Goal: Information Seeking & Learning: Learn about a topic

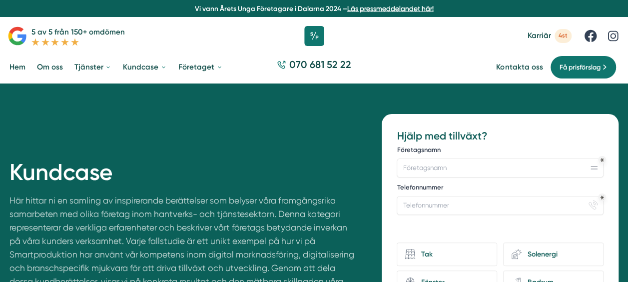
click at [562, 36] on span "4st" at bounding box center [562, 35] width 17 height 13
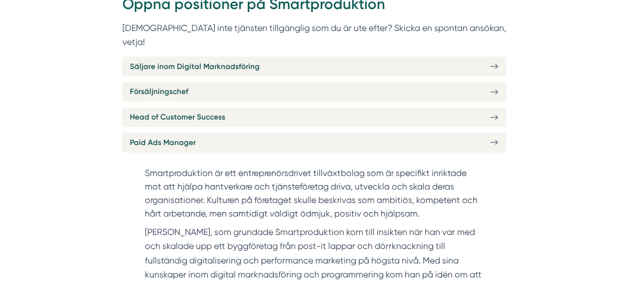
scroll to position [419, 0]
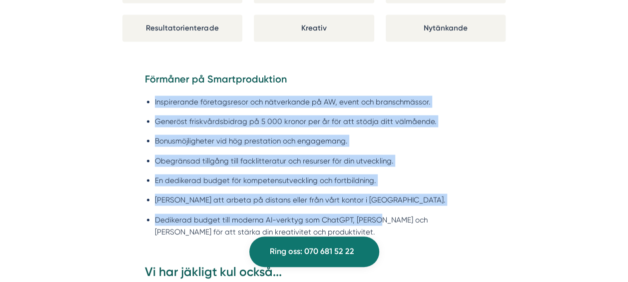
scroll to position [877, 0]
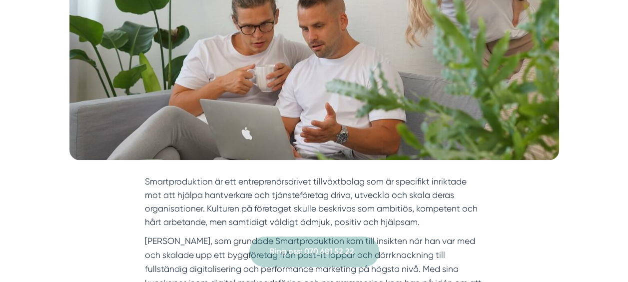
scroll to position [0, 0]
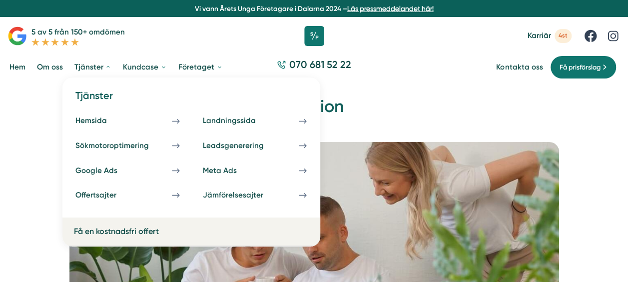
click at [96, 68] on link "Tjänster" at bounding box center [92, 67] width 41 height 25
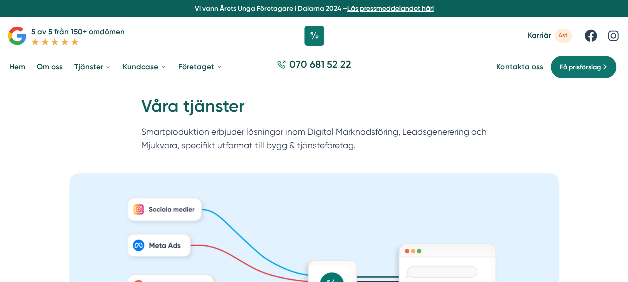
click at [96, 68] on link "Tjänster" at bounding box center [92, 67] width 41 height 25
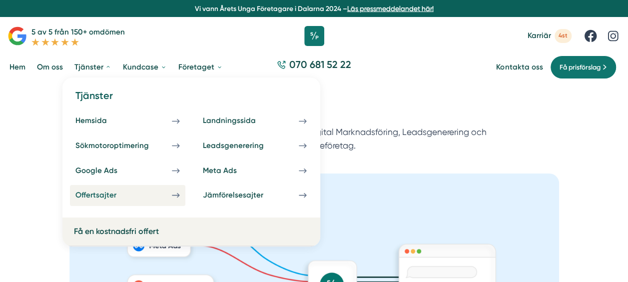
click at [118, 196] on div "Offertsajter" at bounding box center [107, 194] width 64 height 9
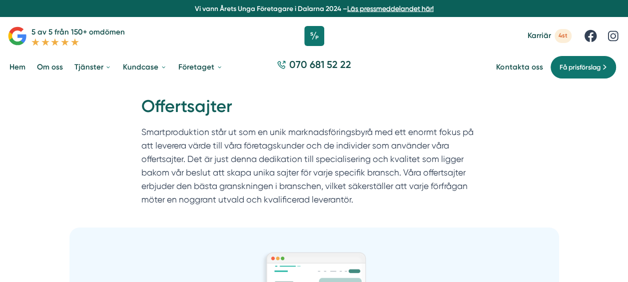
click at [50, 65] on link "Om oss" at bounding box center [50, 67] width 30 height 25
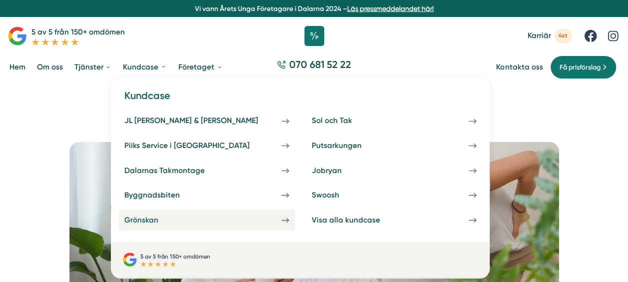
click at [151, 221] on div "Grönskan" at bounding box center [152, 219] width 57 height 9
